Goal: Find contact information: Find contact information

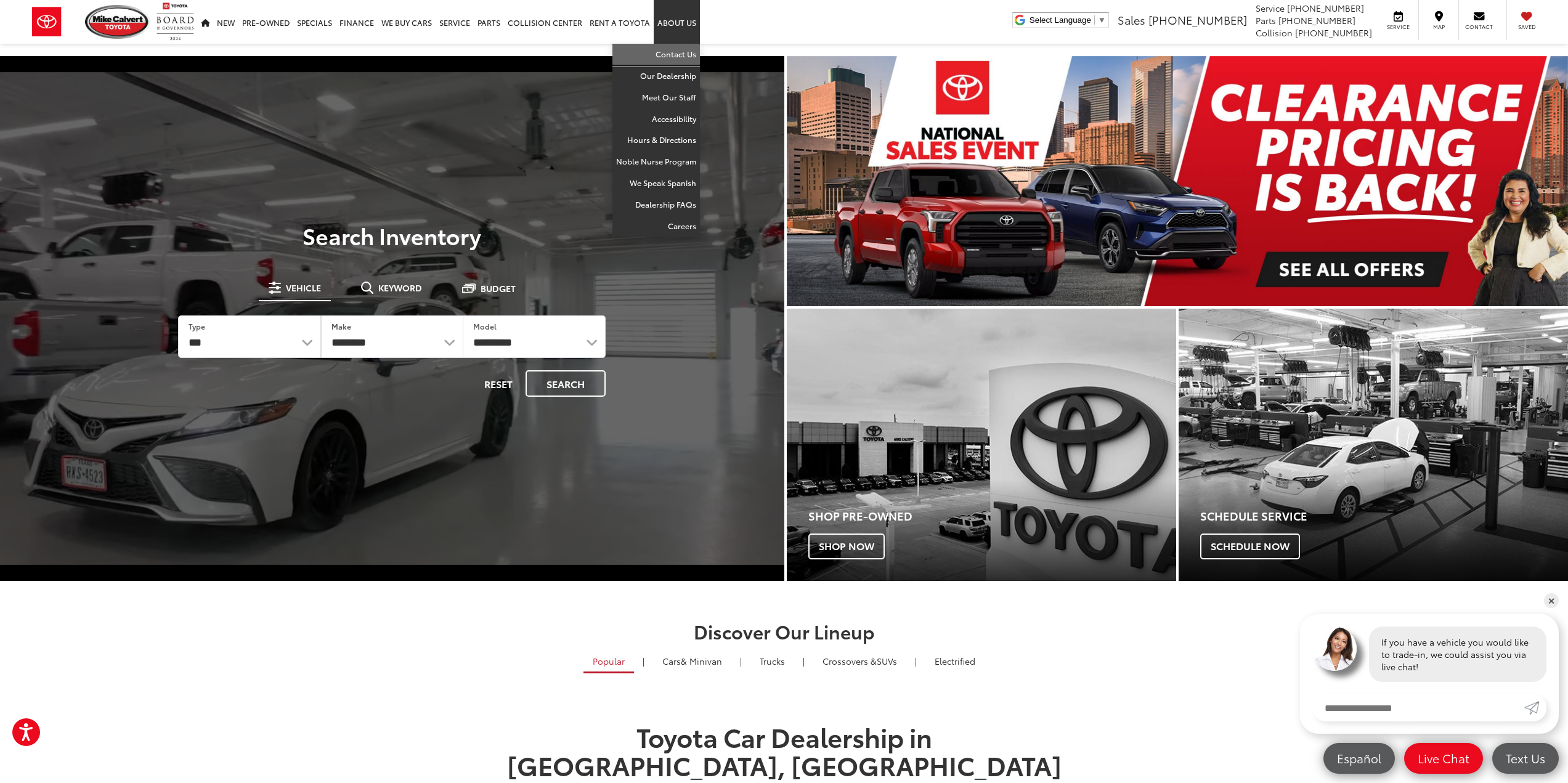
click at [675, 56] on link "Contact Us" at bounding box center [656, 55] width 87 height 22
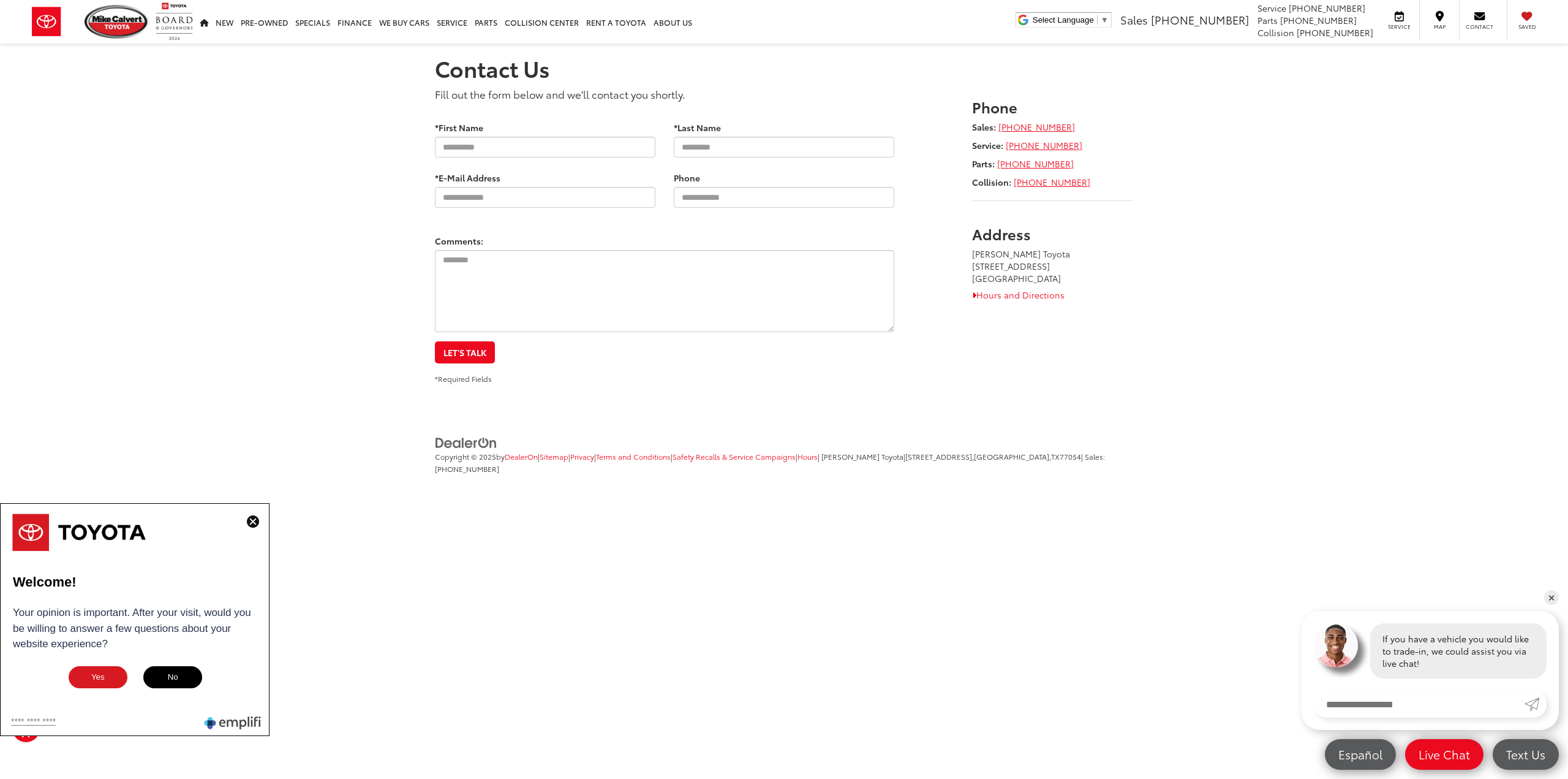
click at [252, 520] on img at bounding box center [253, 521] width 12 height 12
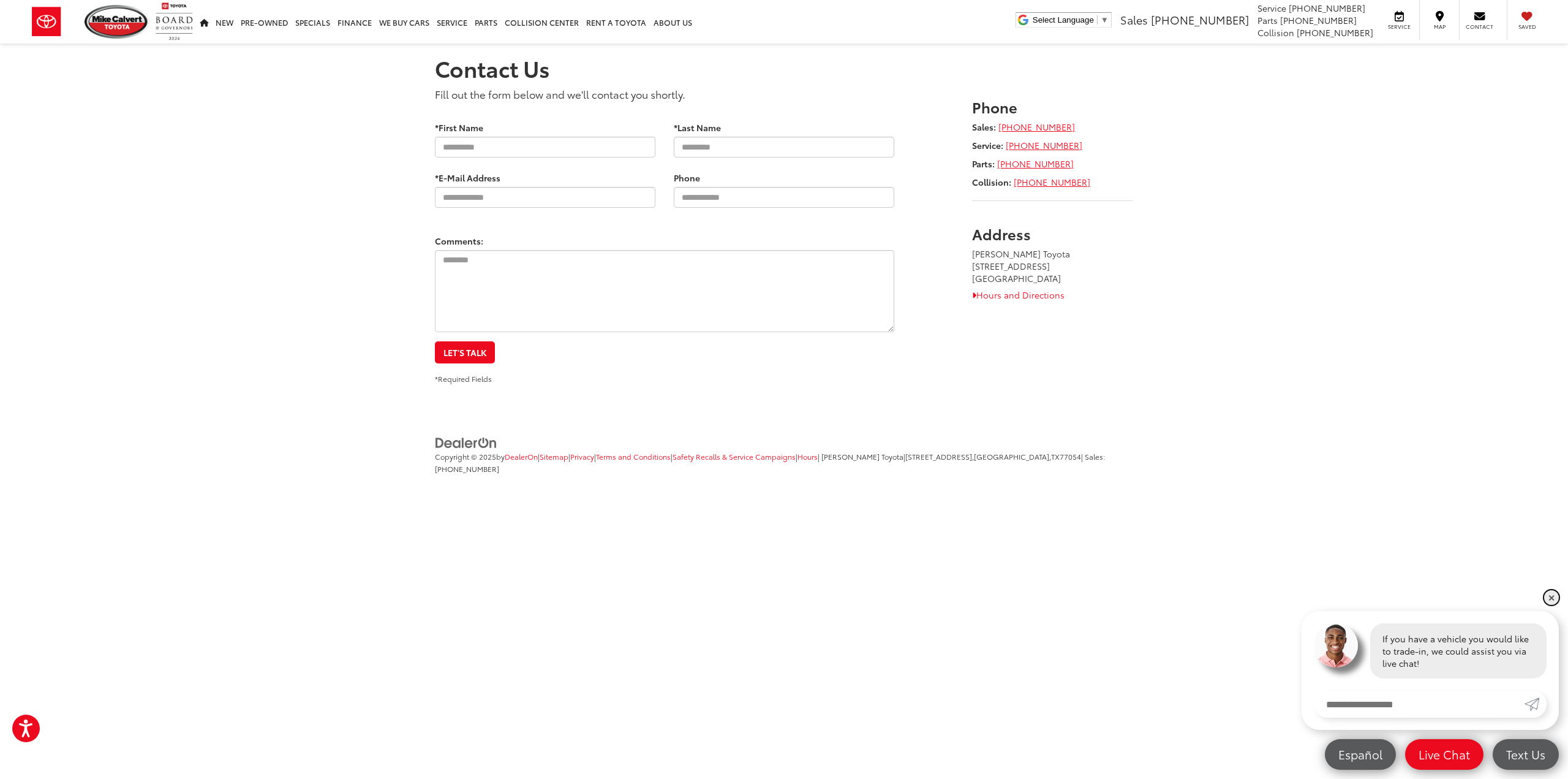
click at [1555, 600] on link "✕" at bounding box center [1552, 597] width 15 height 15
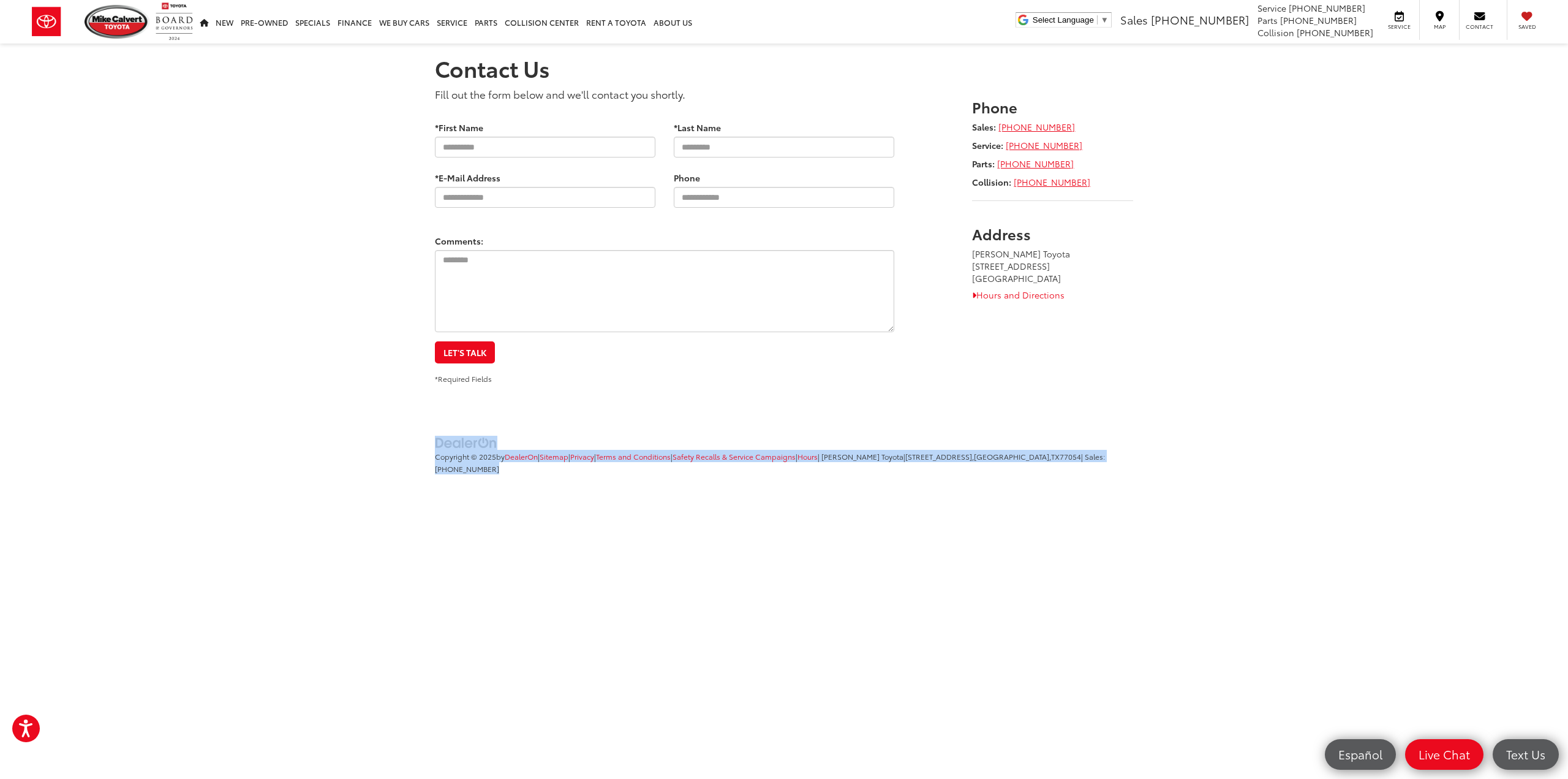
drag, startPoint x: 468, startPoint y: 475, endPoint x: 413, endPoint y: 436, distance: 67.4
click at [414, 440] on footer "Copyright © 2025 by DealerOn | Sitemap | Privacy | Terms and Conditions | Safet…" at bounding box center [784, 464] width 1568 height 92
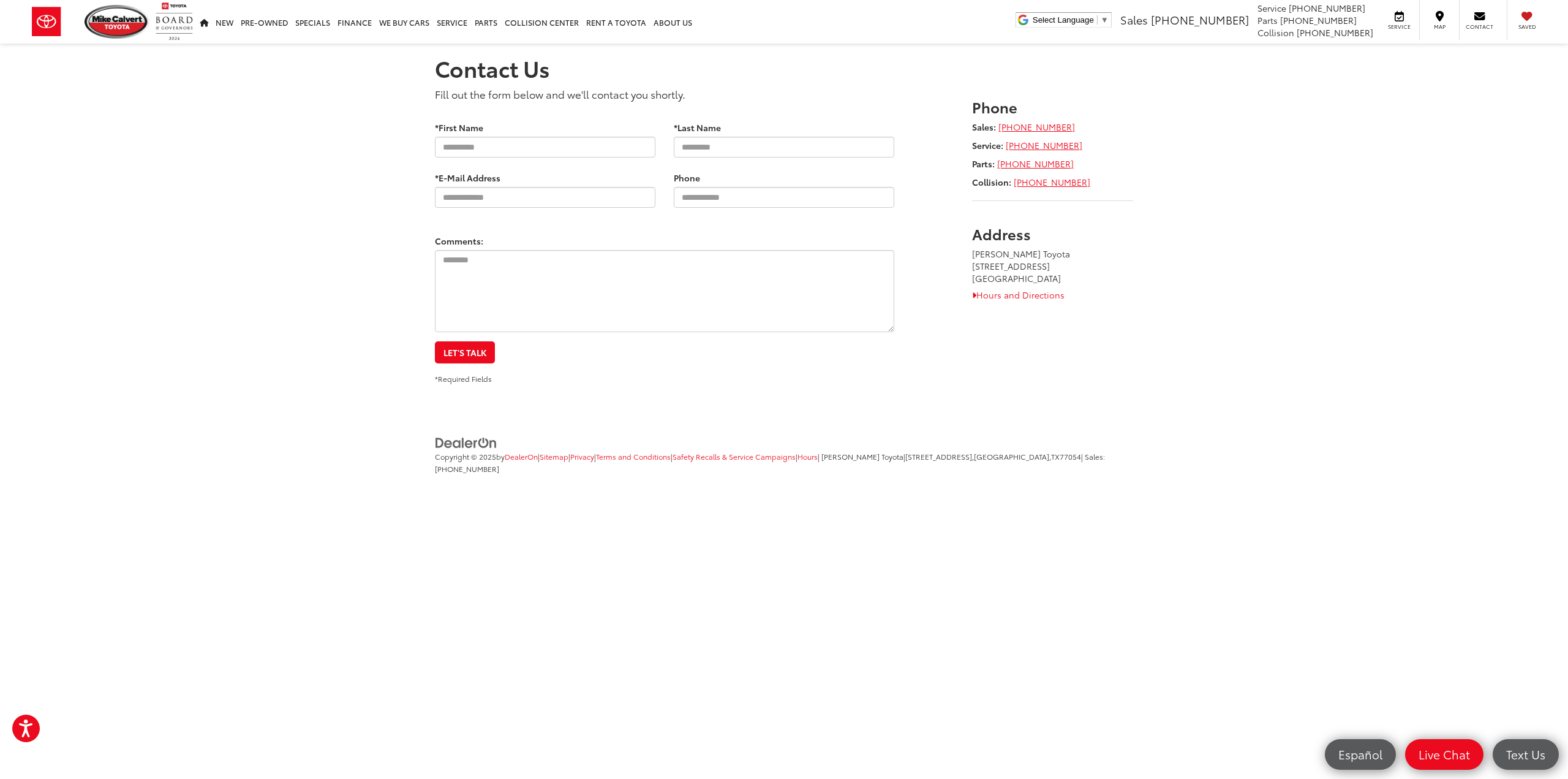
click at [413, 431] on footer "Copyright © 2025 by DealerOn | Sitemap | Privacy | Terms and Conditions | Safet…" at bounding box center [784, 464] width 1568 height 92
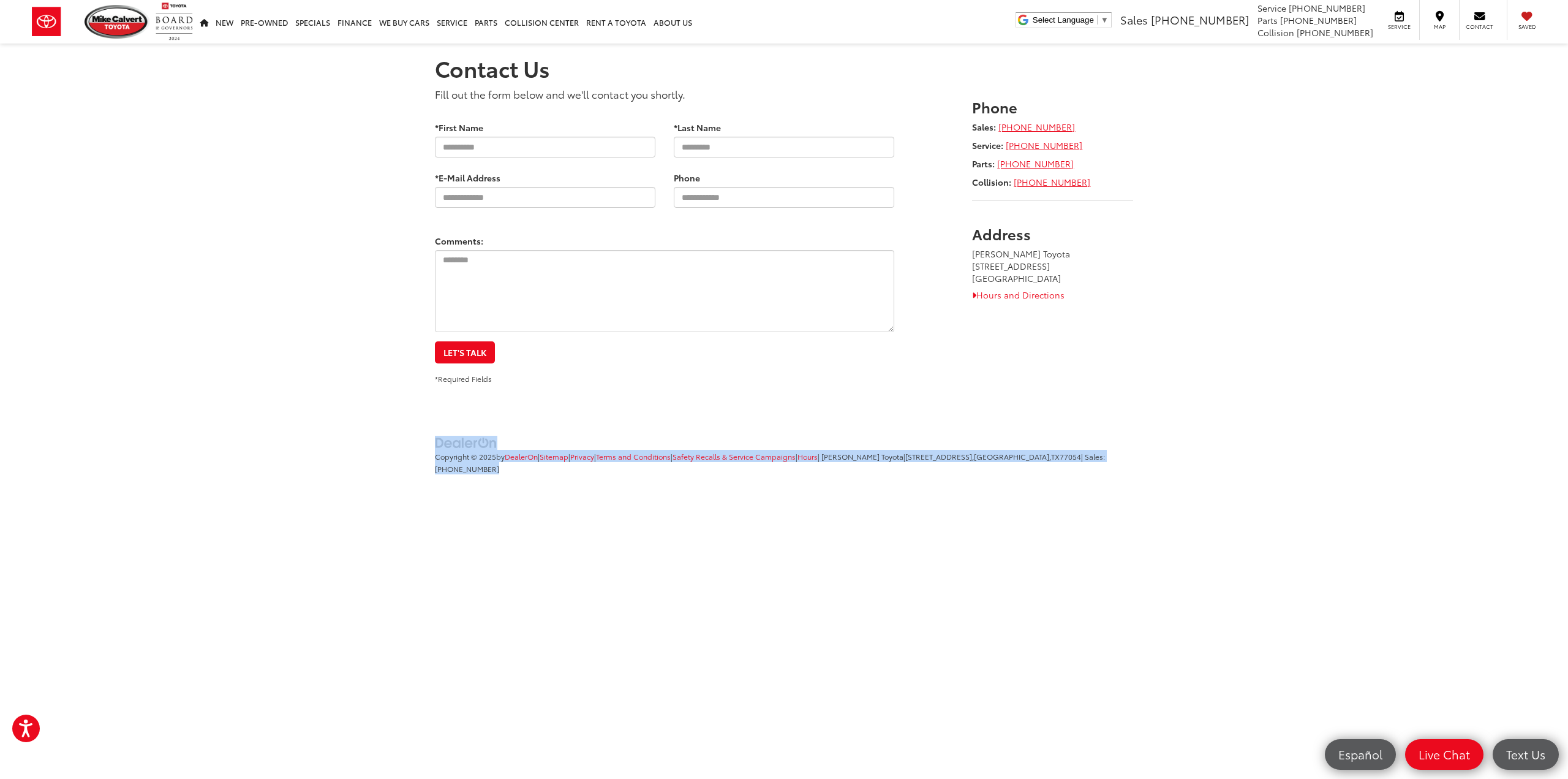
drag, startPoint x: 421, startPoint y: 436, endPoint x: 523, endPoint y: 483, distance: 112.3
click at [523, 483] on footer "Copyright © 2025 by DealerOn | Sitemap | Privacy | Terms and Conditions | Safet…" at bounding box center [784, 464] width 1568 height 92
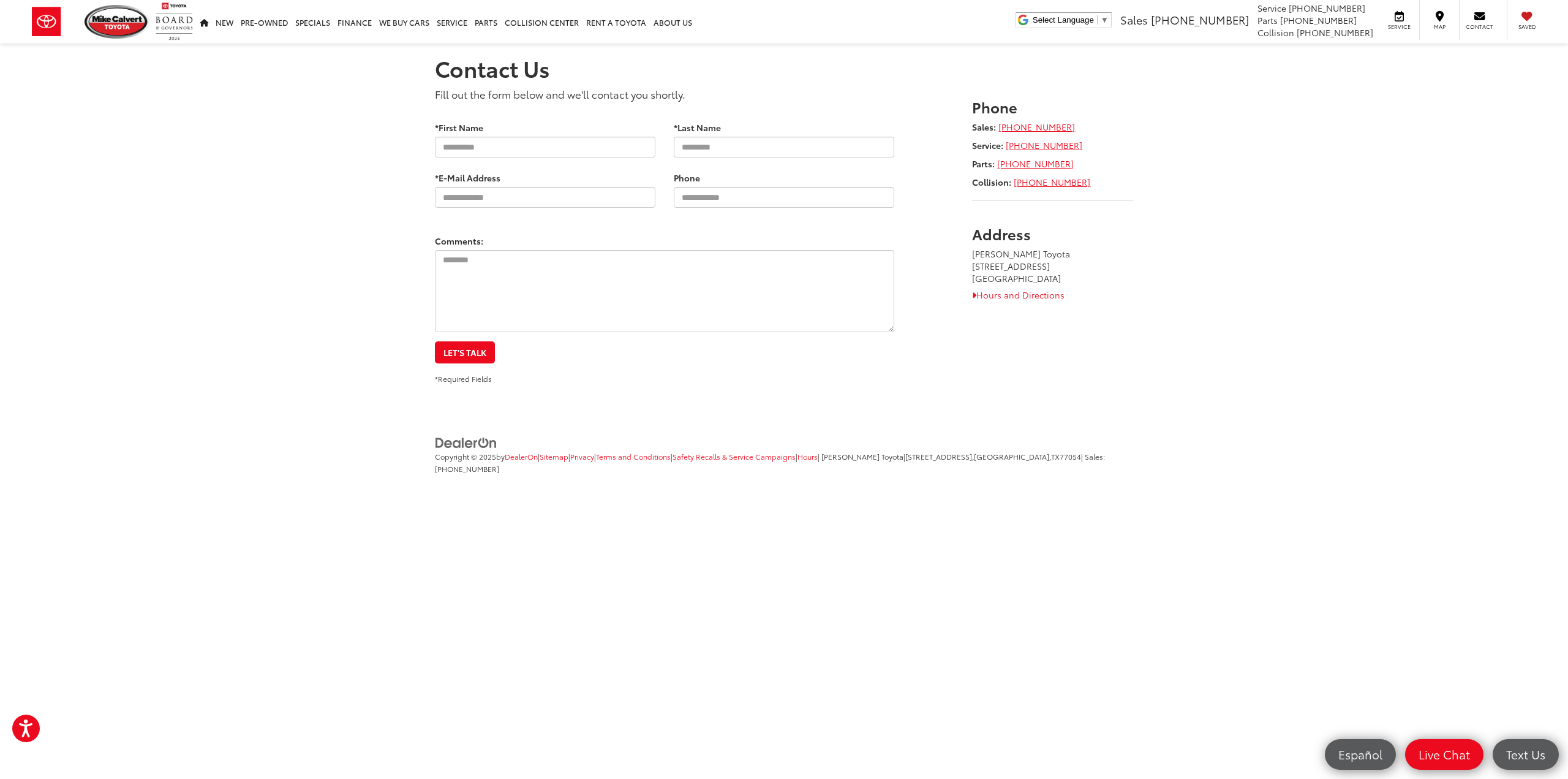
click at [525, 477] on ul "Copyright © 2025 by DealerOn | Sitemap | Privacy | Terms and Conditions | Safet…" at bounding box center [782, 461] width 701 height 50
click at [1266, 135] on section "Contact Us Fill out the form below and we'll contact you shortly. * Contact Nam…" at bounding box center [784, 214] width 1568 height 341
